Goal: Find contact information: Find contact information

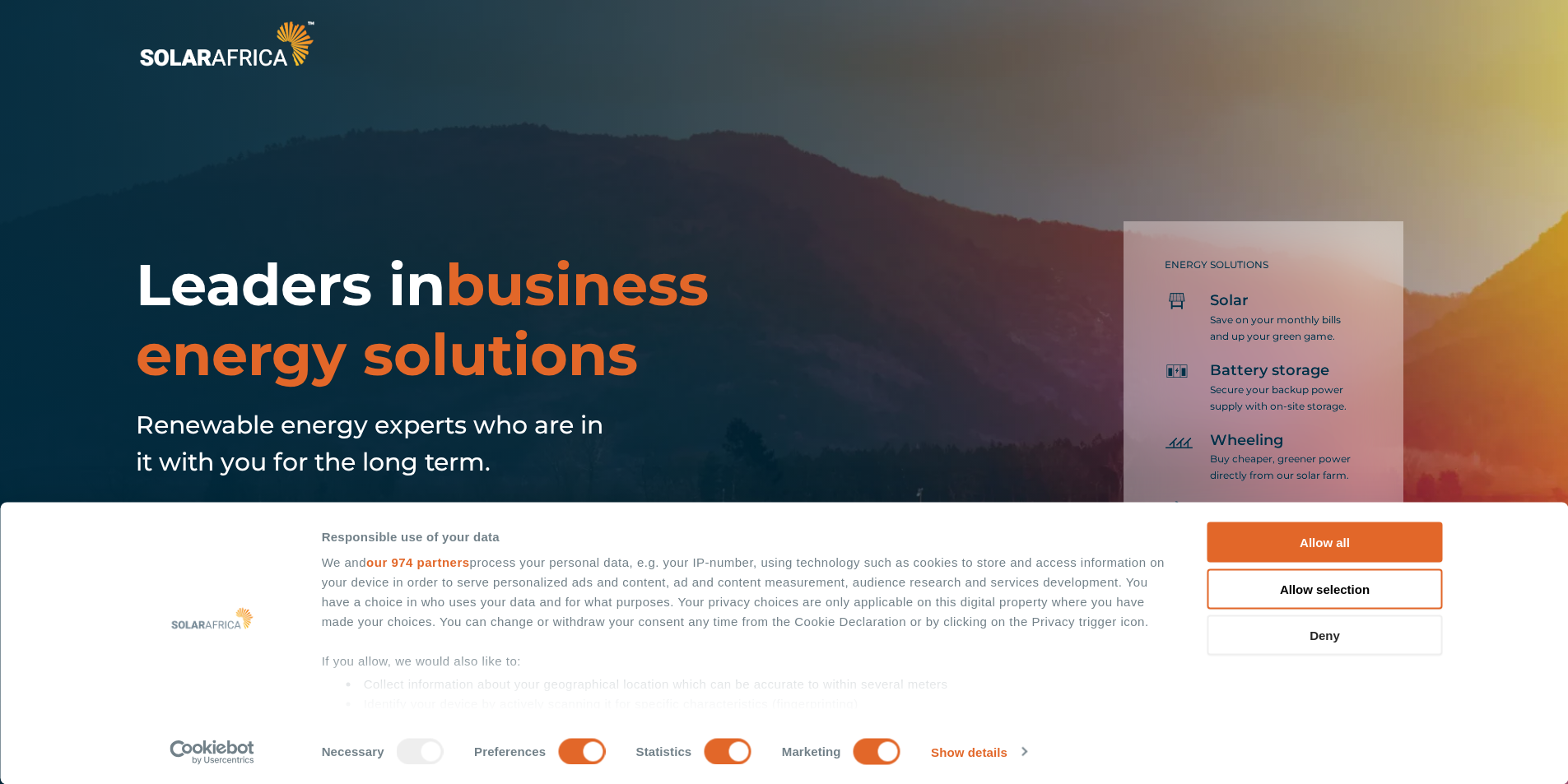
click at [1372, 635] on button "Deny" at bounding box center [1325, 635] width 236 height 40
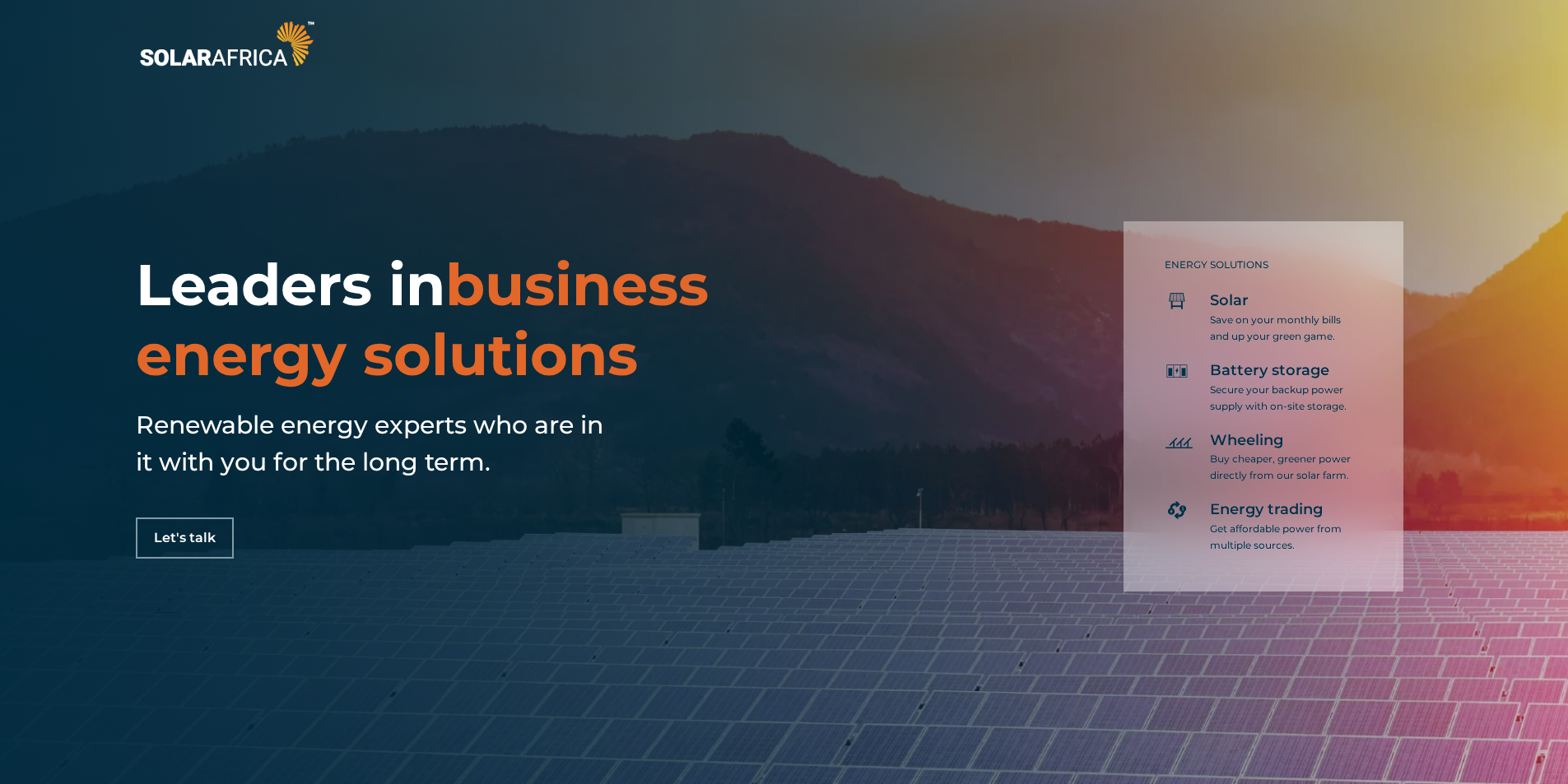
click at [168, 515] on div "Leaders in business energy solutions Renewable energy experts who are in it wit…" at bounding box center [525, 404] width 779 height 308
click at [168, 517] on link "Let's talk" at bounding box center [184, 537] width 98 height 41
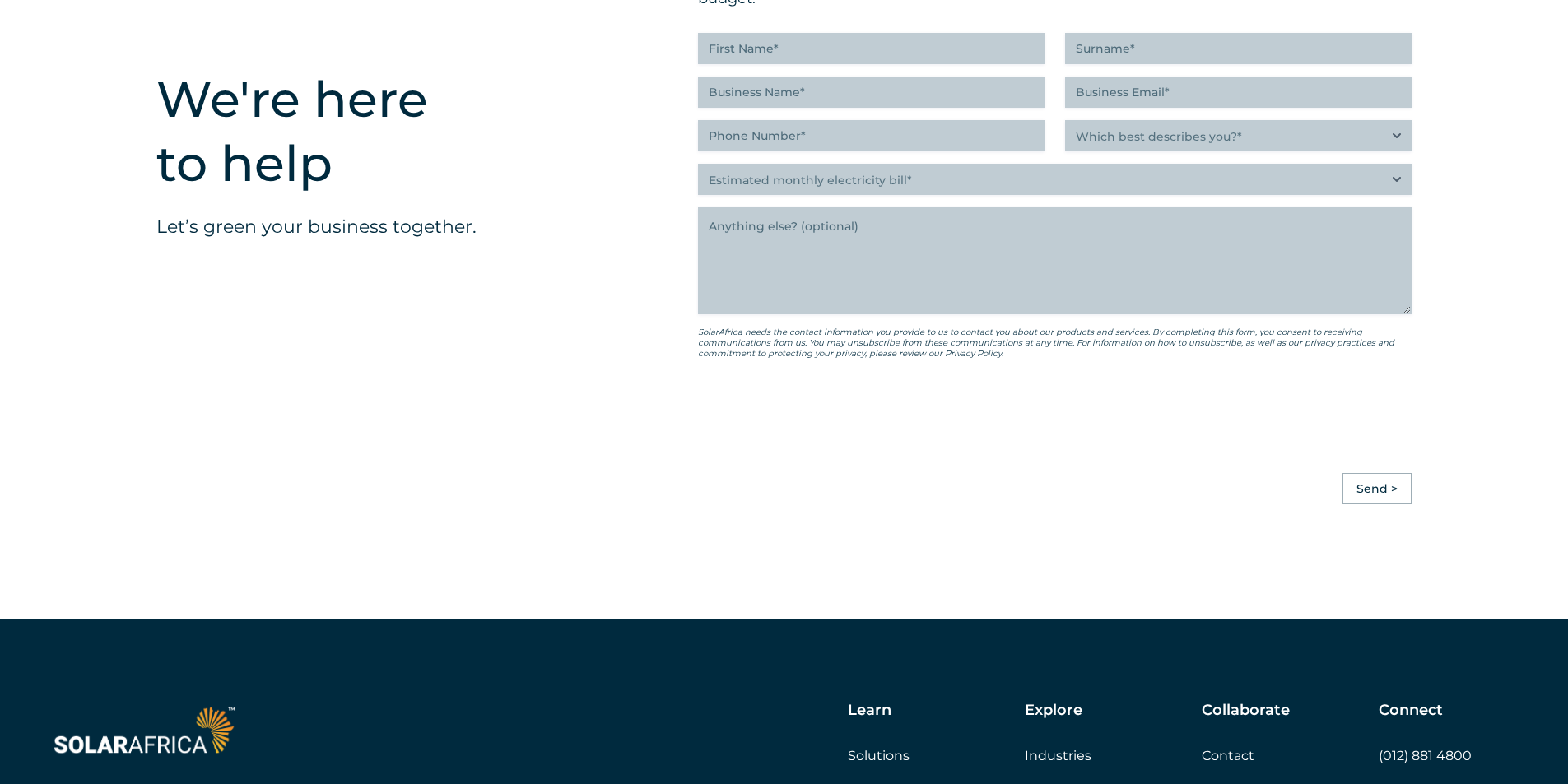
scroll to position [4611, 0]
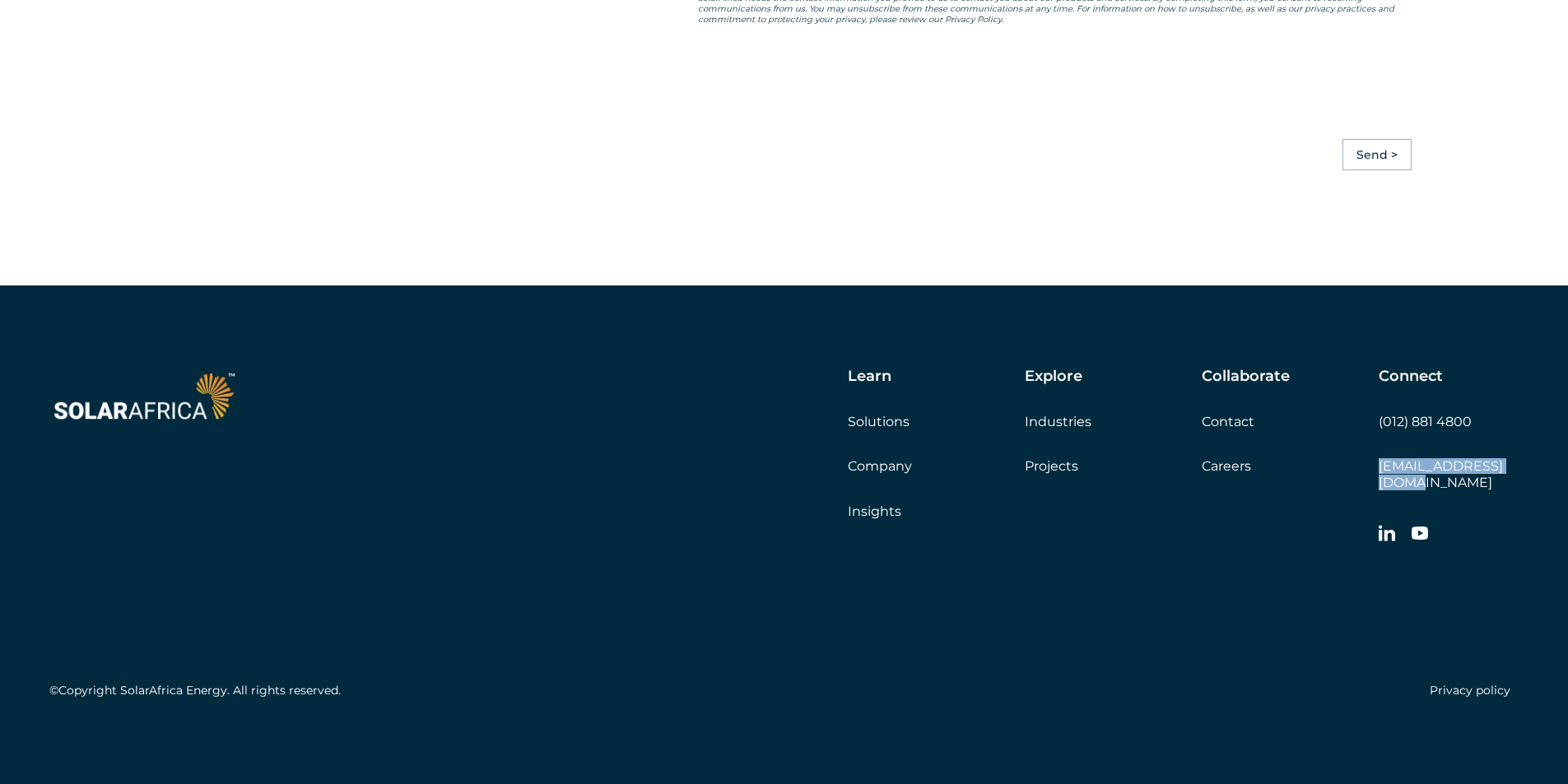
drag, startPoint x: 1529, startPoint y: 479, endPoint x: 1372, endPoint y: 492, distance: 157.5
click at [1372, 492] on div "Learn Solutions Company Insights Explore Industries Projects Collaborate Contac…" at bounding box center [784, 536] width 1568 height 502
copy link "[EMAIL_ADDRESS][DOMAIN_NAME]"
drag, startPoint x: 1373, startPoint y: 431, endPoint x: 1474, endPoint y: 433, distance: 101.0
click at [1473, 433] on div "Learn Solutions Company Insights Explore Industries Projects Collaborate Contac…" at bounding box center [953, 459] width 1130 height 184
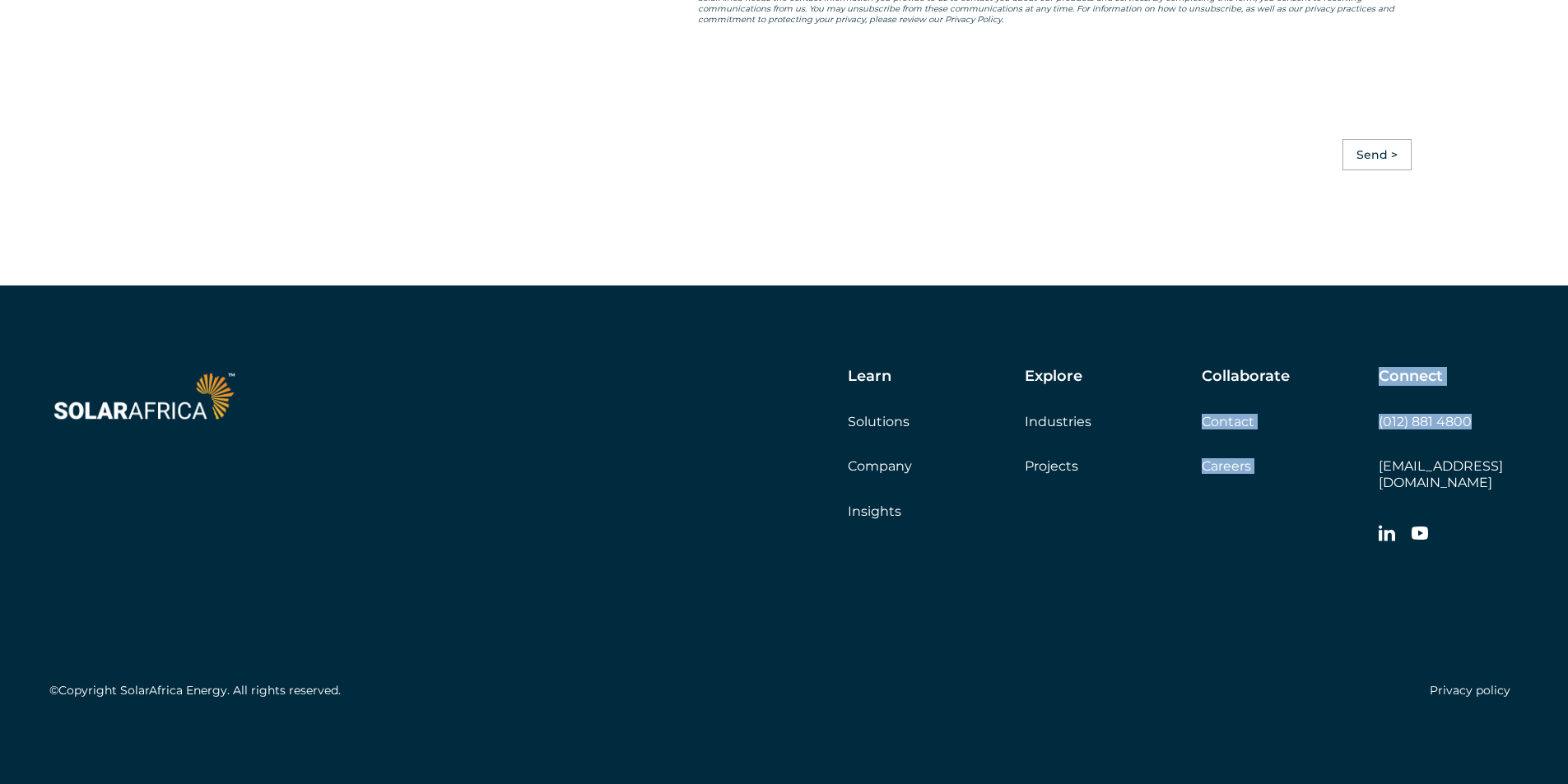
click at [1476, 433] on div "Connect (012) 881 4800 [EMAIL_ADDRESS][DOMAIN_NAME]" at bounding box center [1449, 459] width 140 height 184
drag, startPoint x: 1480, startPoint y: 433, endPoint x: 1385, endPoint y: 442, distance: 95.4
click at [1385, 442] on div "Connect (012) 881 4800 [EMAIL_ADDRESS][DOMAIN_NAME]" at bounding box center [1449, 459] width 140 height 184
copy link "012) 881 4800"
click at [1385, 429] on link "(012) 881 4800" at bounding box center [1425, 421] width 93 height 16
